Goal: Contribute content

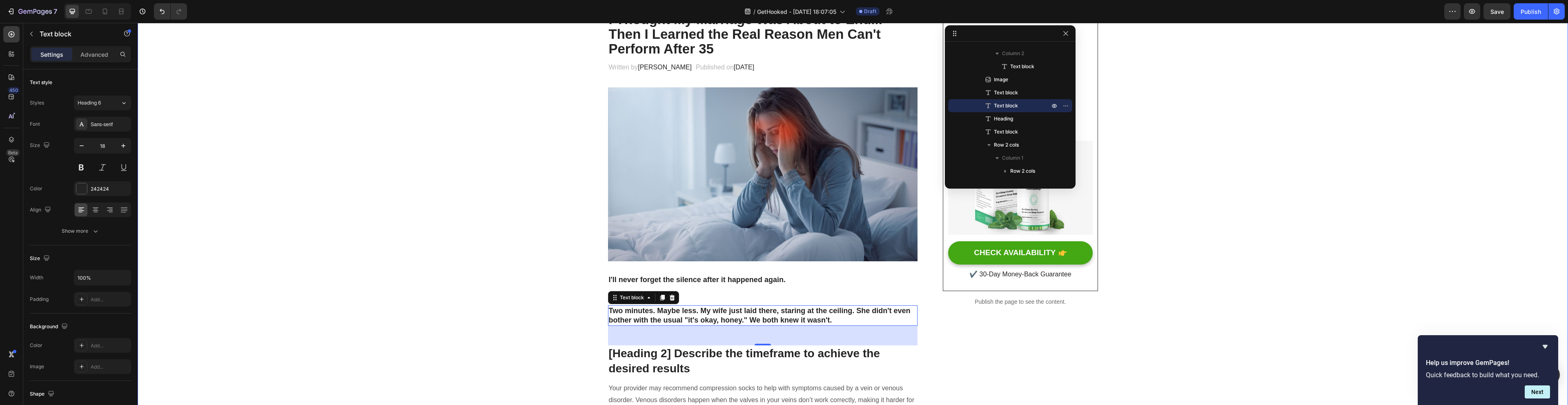
scroll to position [111, 0]
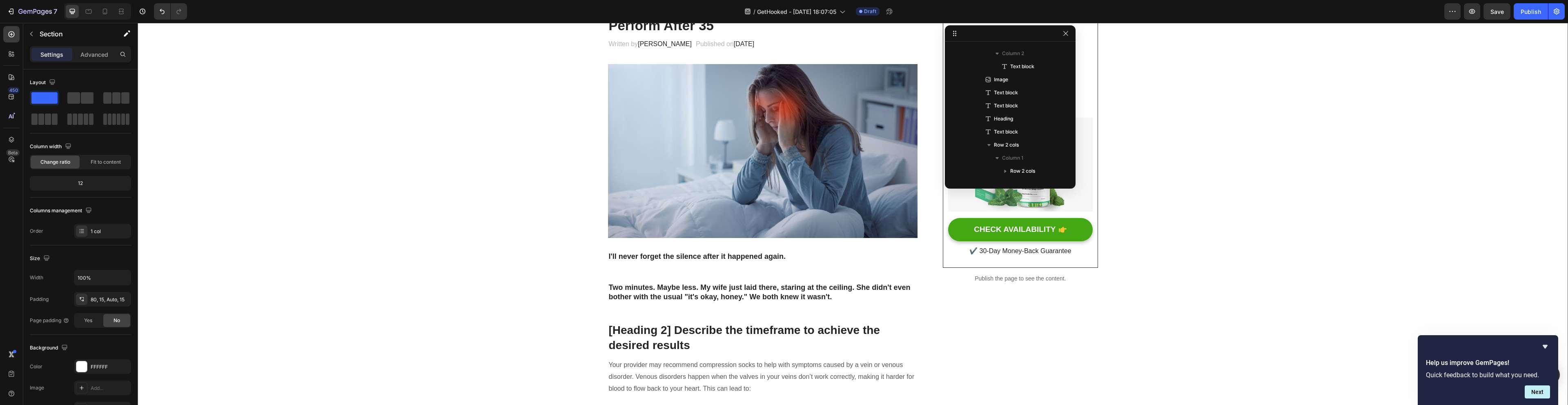
scroll to position [0, 0]
click at [730, 288] on strong "Two minutes. Maybe less. My wife just laid there, staring at the ceiling. She d…" at bounding box center [760, 292] width 302 height 18
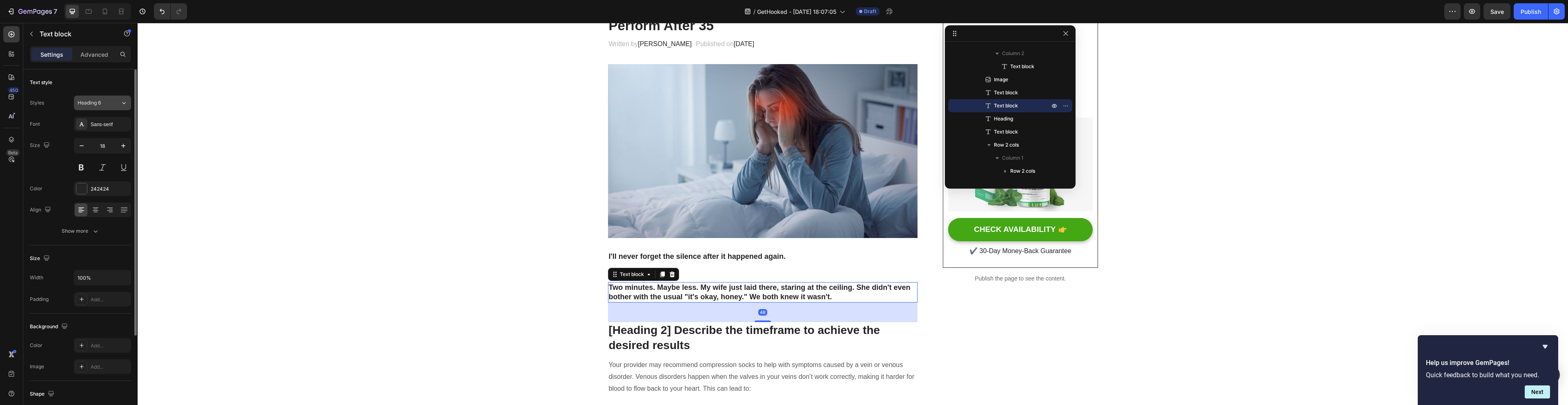
click at [83, 107] on button "Heading 6" at bounding box center [102, 103] width 57 height 15
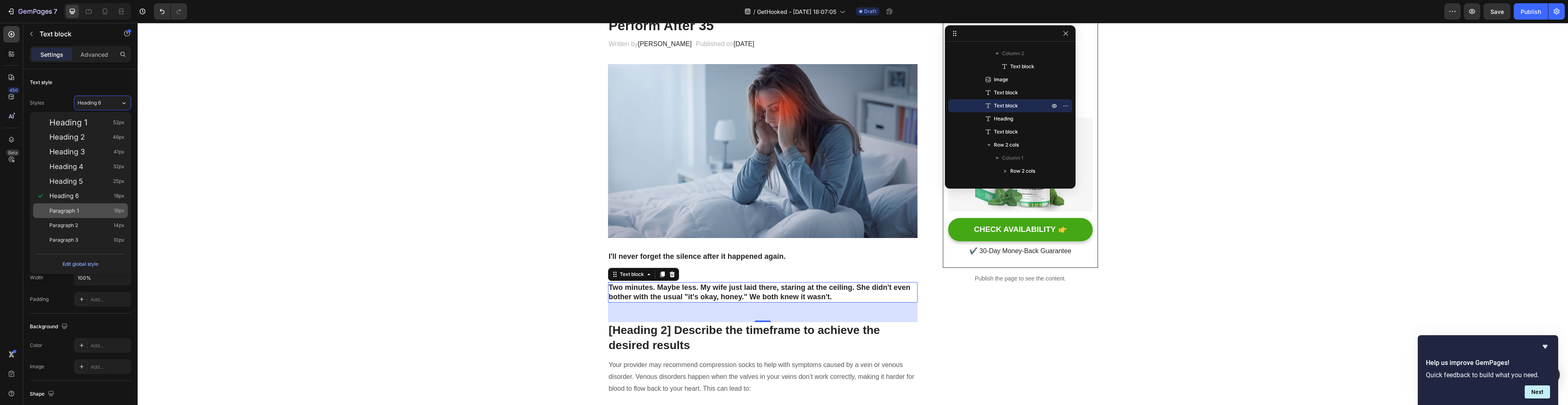
click at [95, 210] on div "Paragraph 1 16px" at bounding box center [86, 210] width 75 height 8
type input "16"
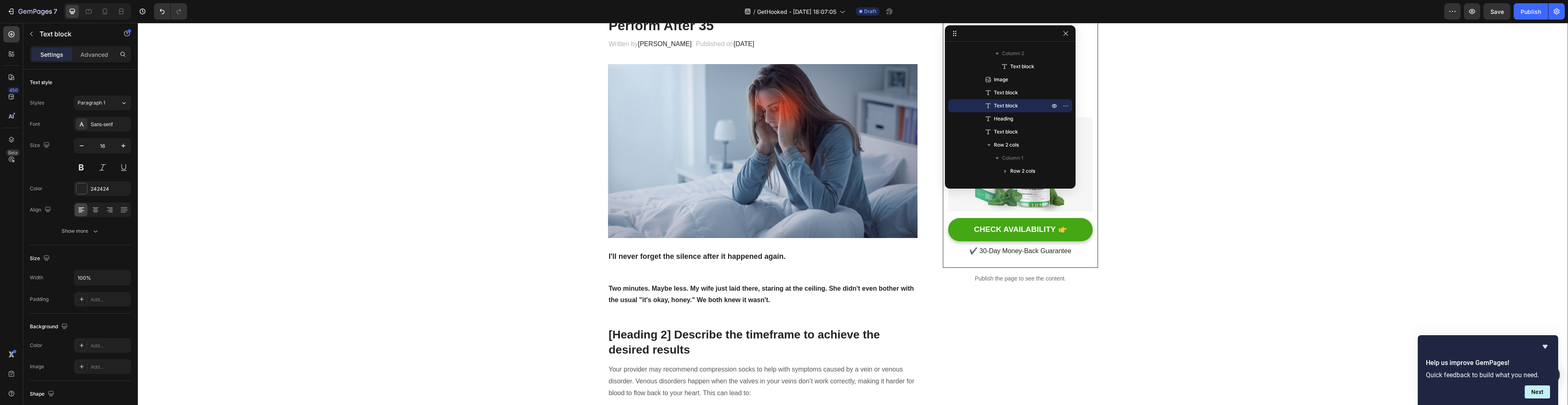
scroll to position [0, 0]
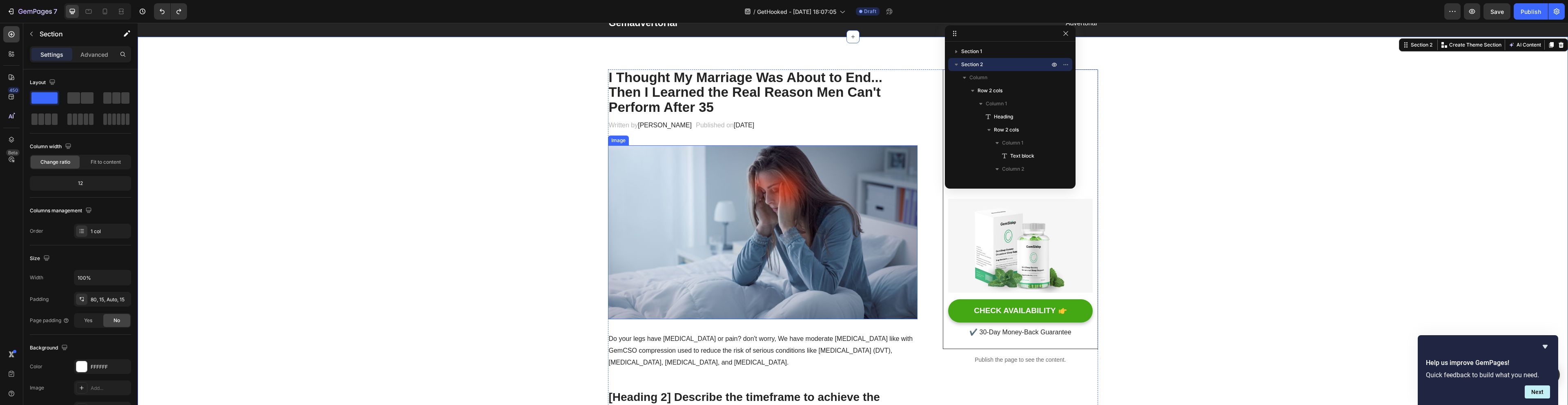
scroll to position [112, 0]
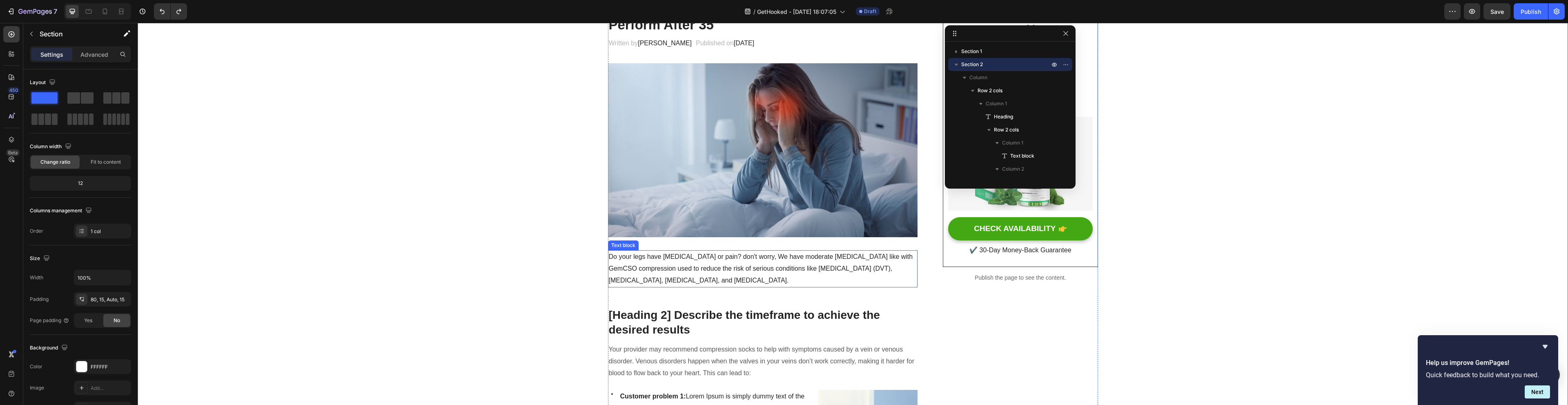
click at [760, 259] on p "Do your legs have varicose veins or pain? don't worry, We have moderate compres…" at bounding box center [763, 269] width 308 height 35
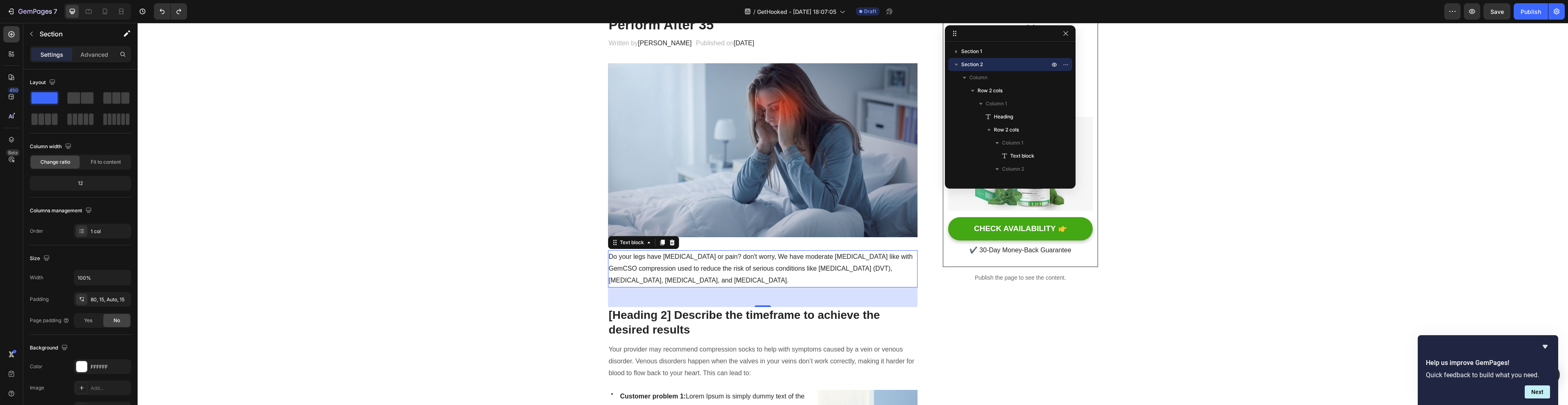
scroll to position [102, 0]
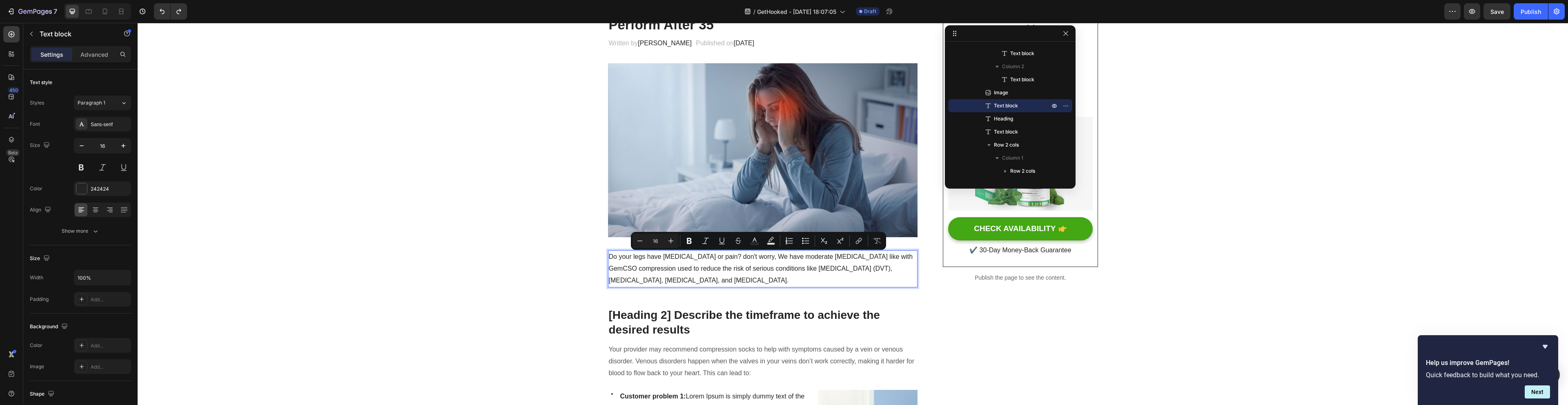
click at [837, 261] on p "Do your legs have varicose veins or pain? don't worry, We have moderate compres…" at bounding box center [763, 269] width 308 height 35
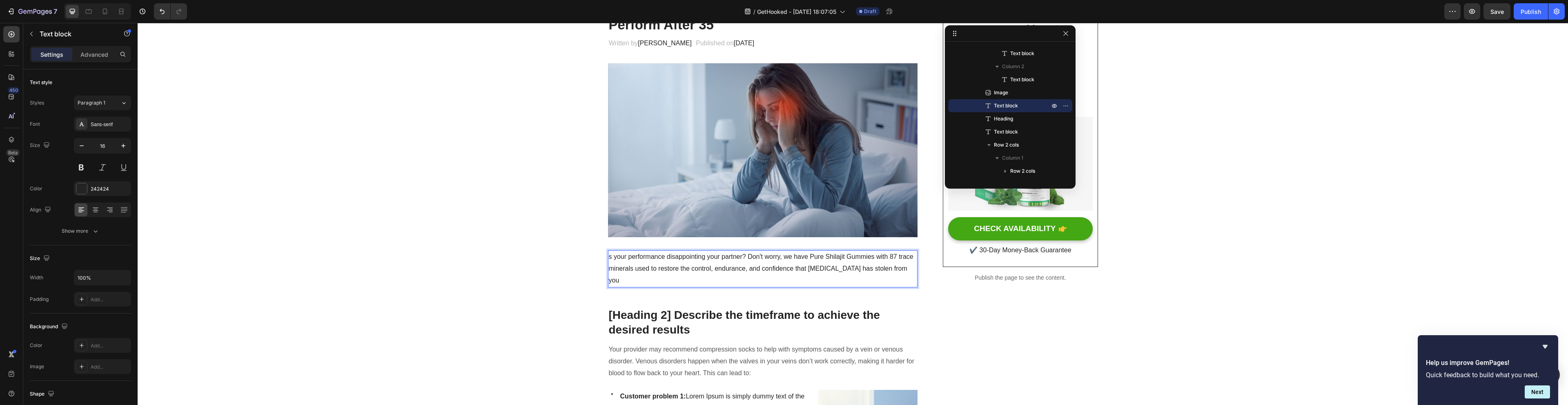
scroll to position [118, 0]
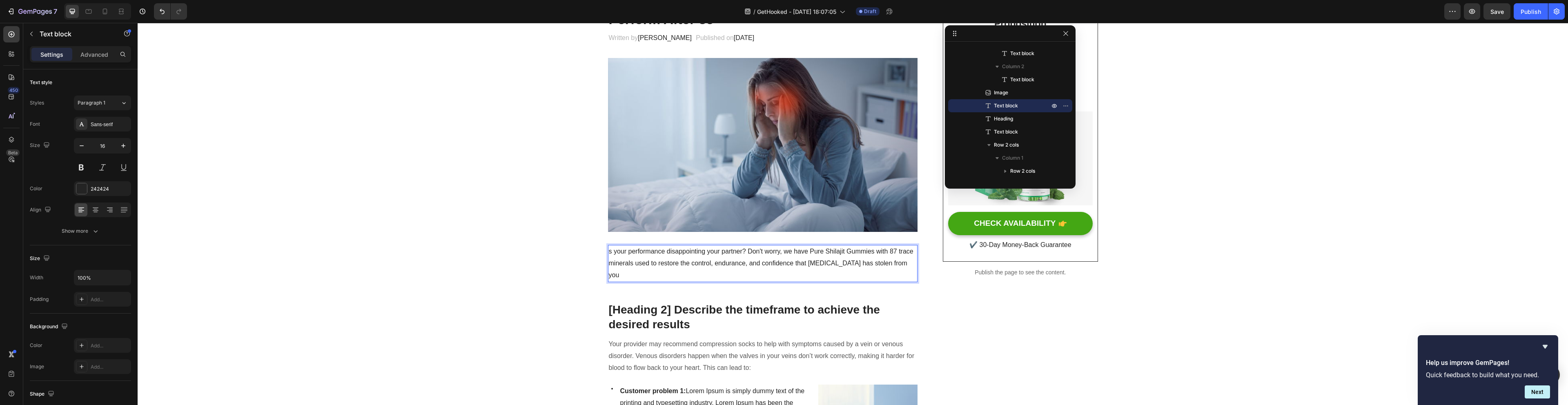
click at [609, 250] on p "s your performance disappointing your partner? Don't worry, we have Pure Shilaj…" at bounding box center [763, 264] width 308 height 35
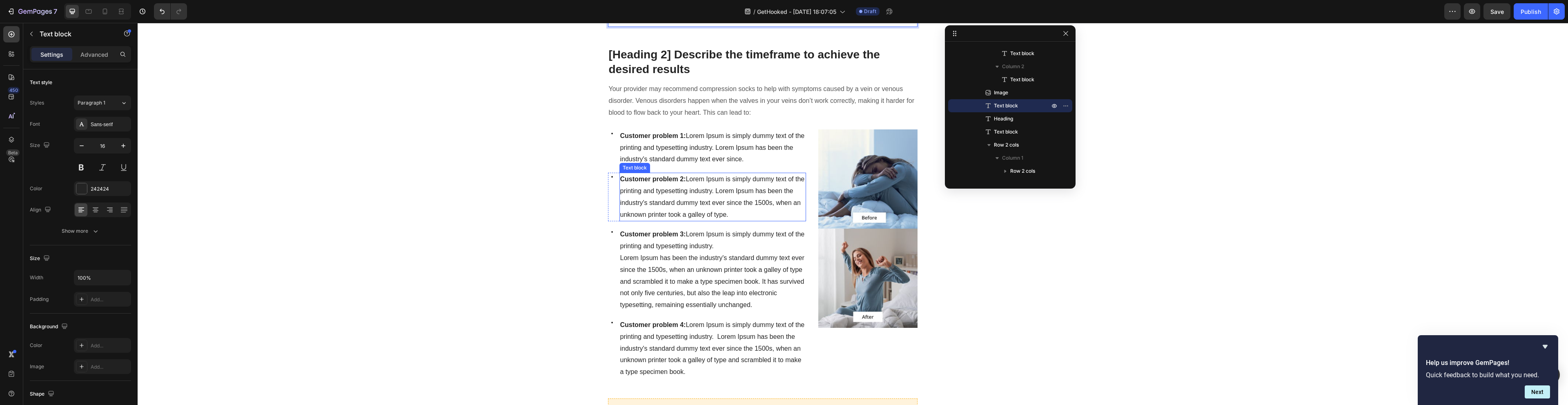
scroll to position [367, 0]
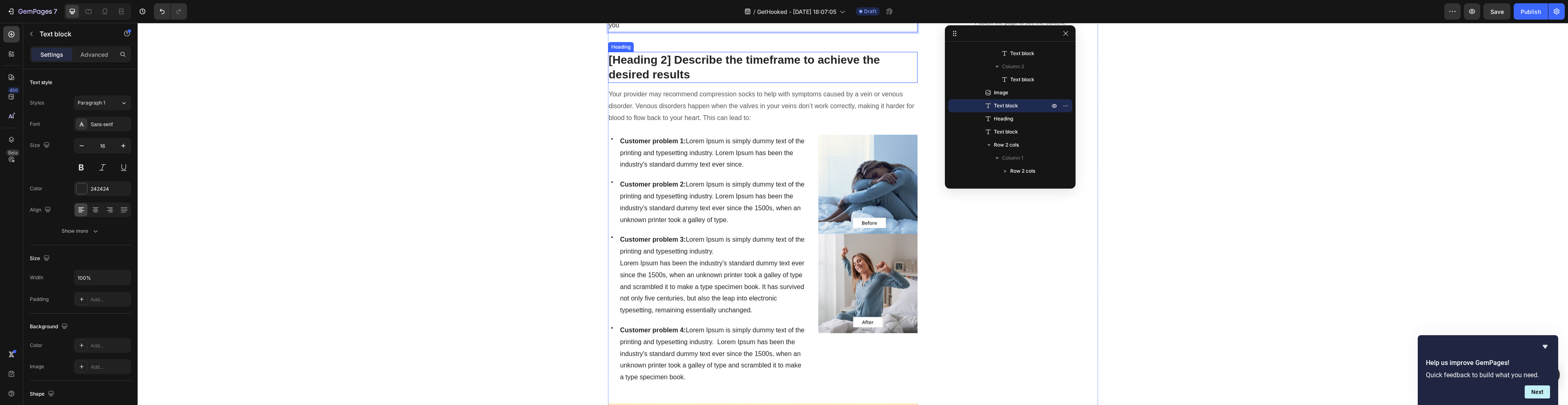
click at [712, 62] on p "[Heading 2] Describe the timeframe to achieve the desired results" at bounding box center [763, 68] width 308 height 30
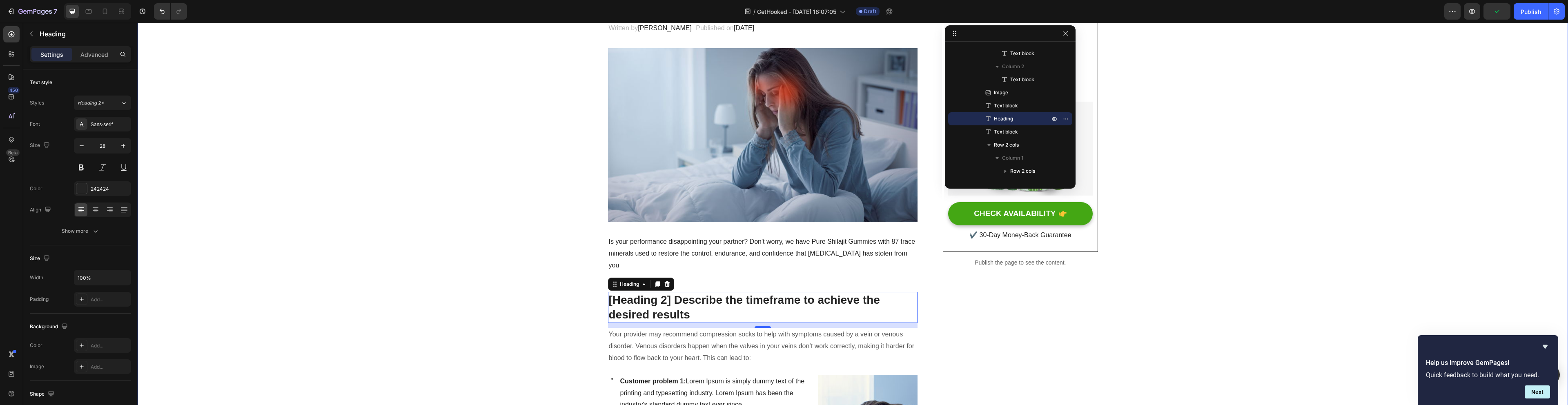
scroll to position [0, 0]
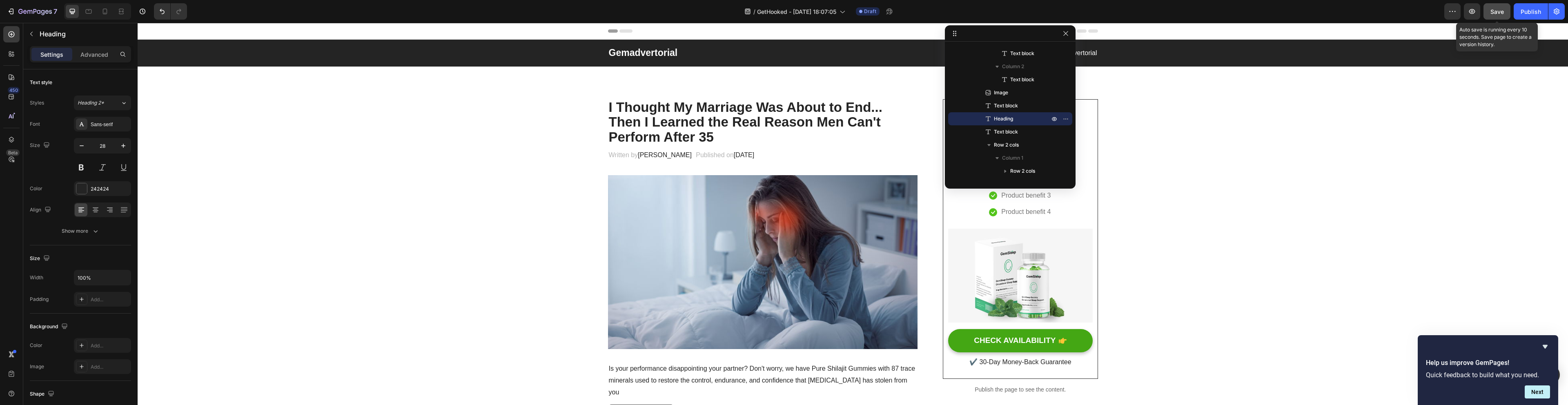
click at [1496, 11] on span "Save" at bounding box center [1497, 11] width 13 height 7
click at [9, 7] on icon "button" at bounding box center [10, 11] width 8 height 8
